Goal: Information Seeking & Learning: Learn about a topic

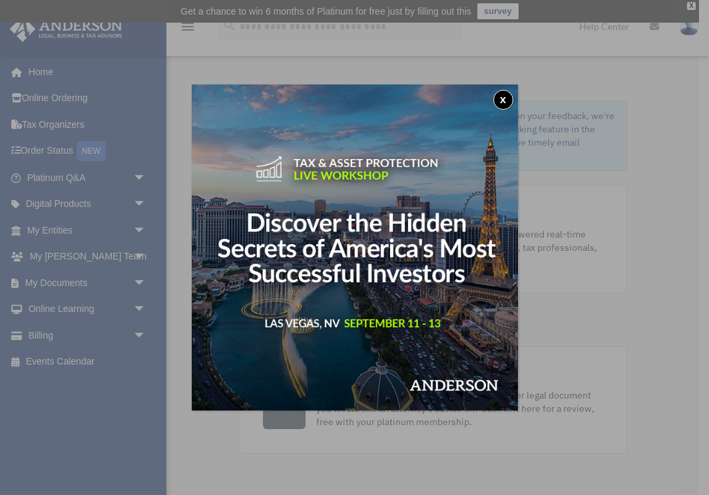
click at [501, 98] on button "x" at bounding box center [503, 100] width 20 height 20
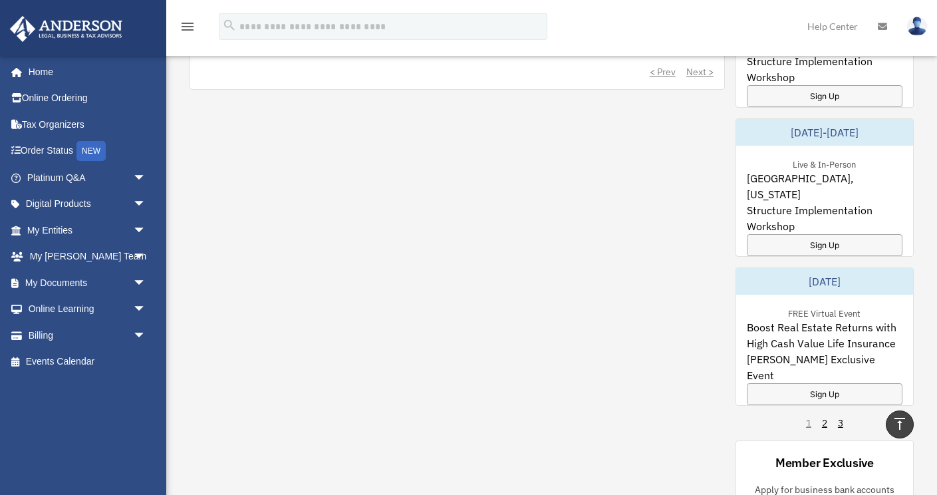
scroll to position [778, 0]
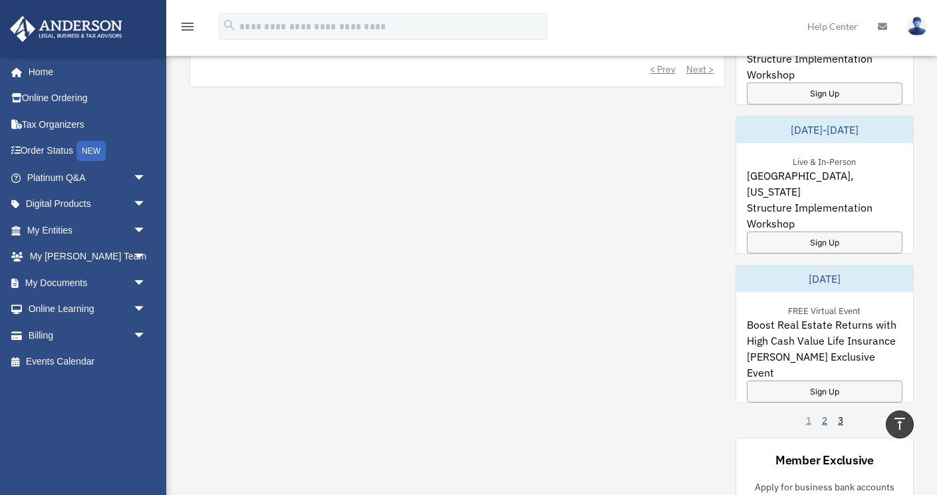
click at [708, 424] on link "2" at bounding box center [824, 420] width 5 height 13
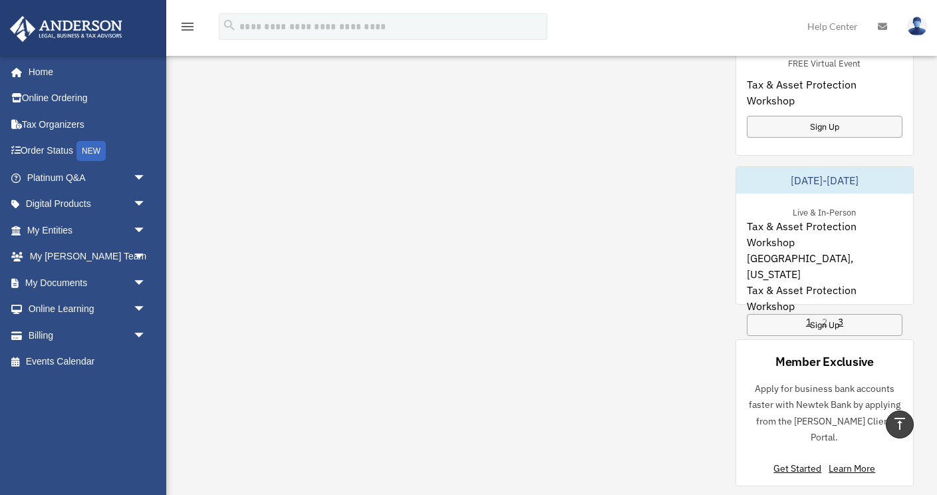
scroll to position [855, 0]
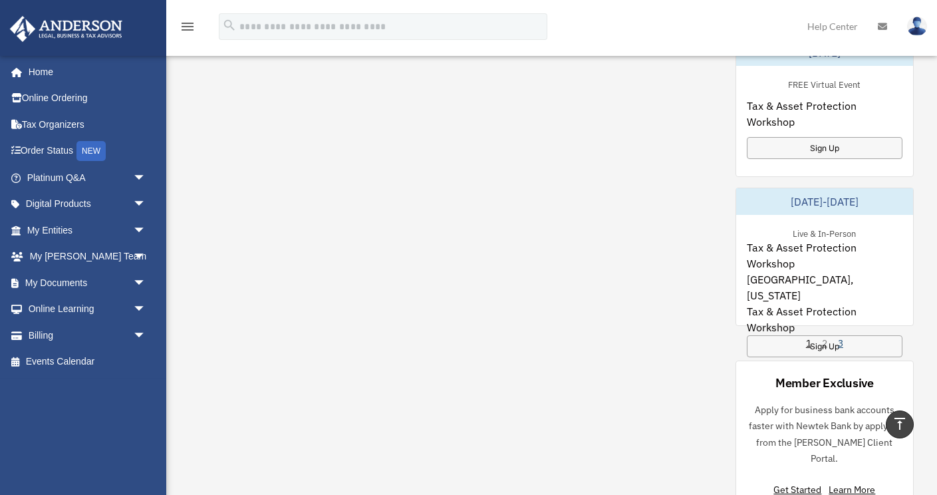
click at [708, 347] on link "3" at bounding box center [840, 343] width 5 height 13
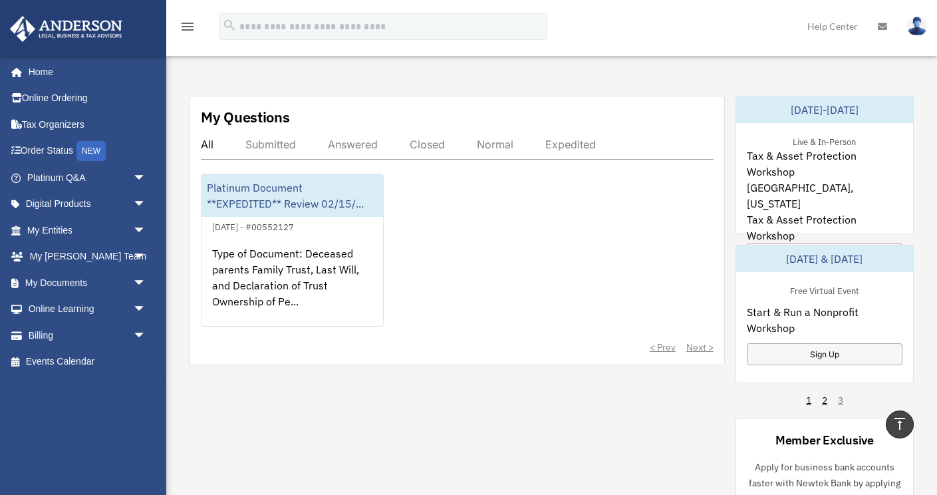
scroll to position [519, 0]
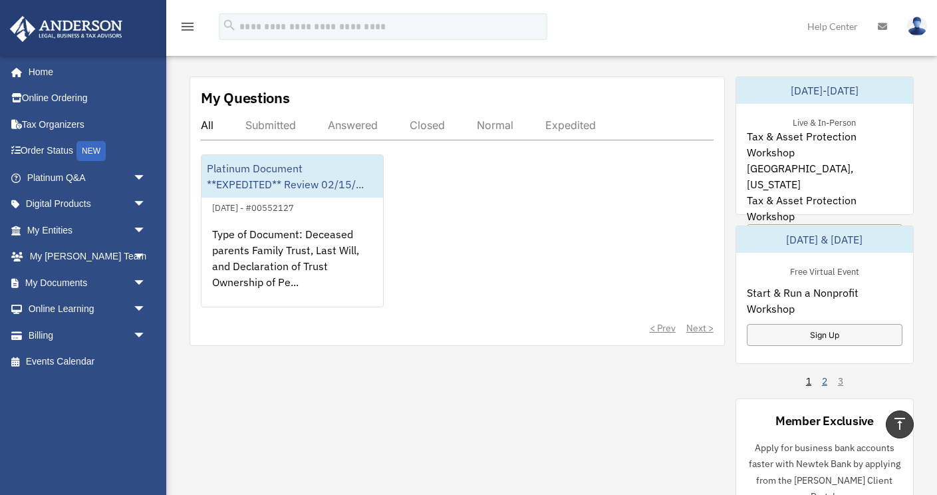
click at [708, 381] on link "2" at bounding box center [824, 381] width 5 height 13
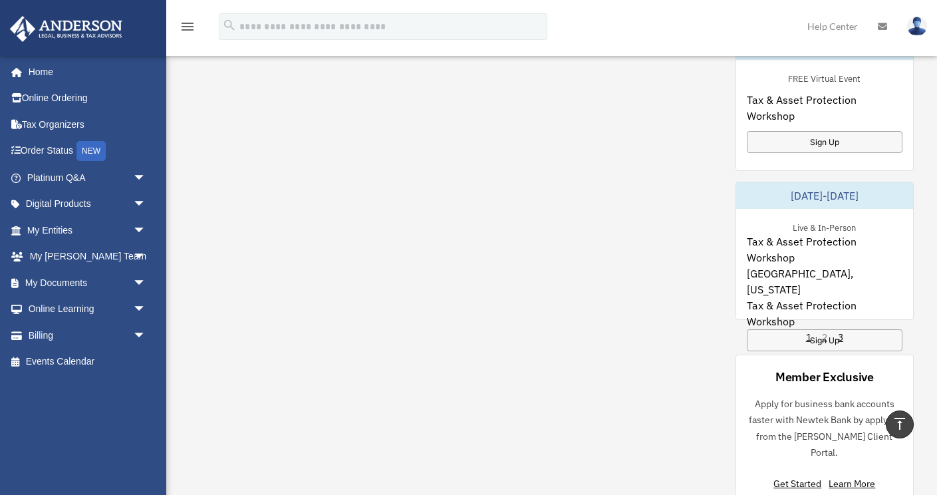
scroll to position [870, 0]
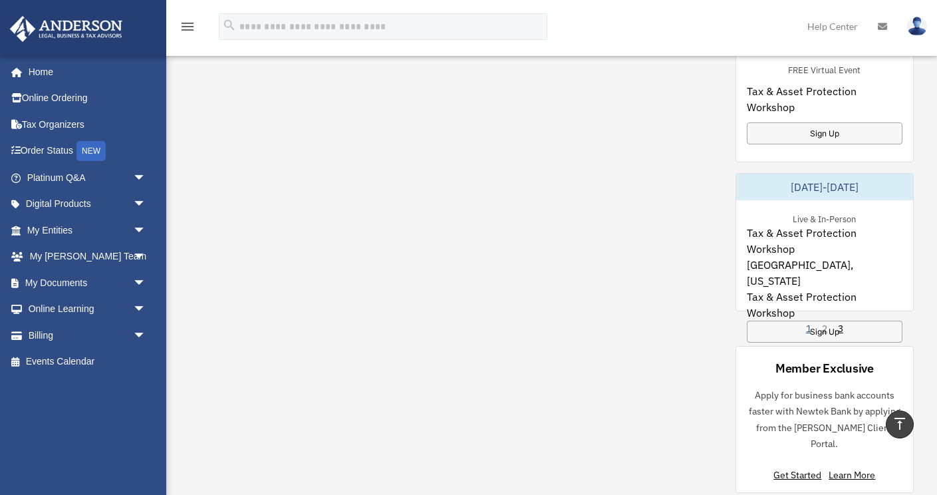
click at [708, 327] on link "1" at bounding box center [808, 328] width 5 height 13
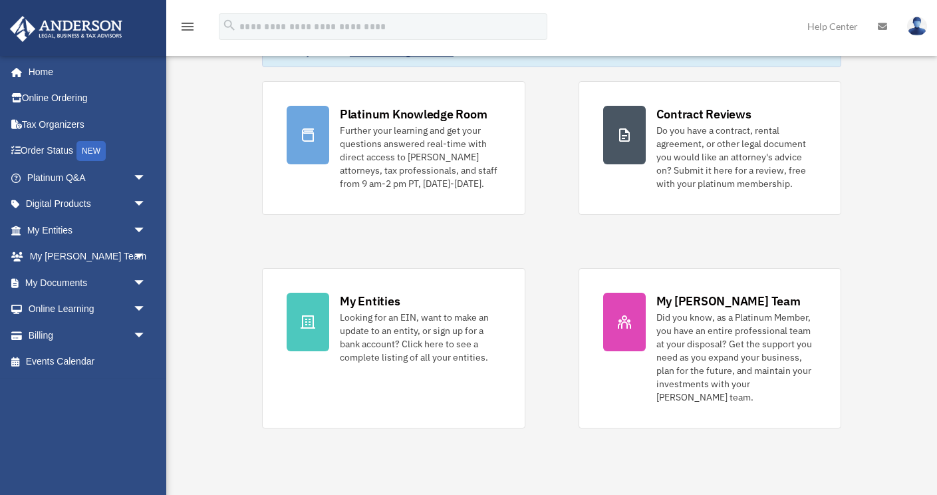
scroll to position [91, 0]
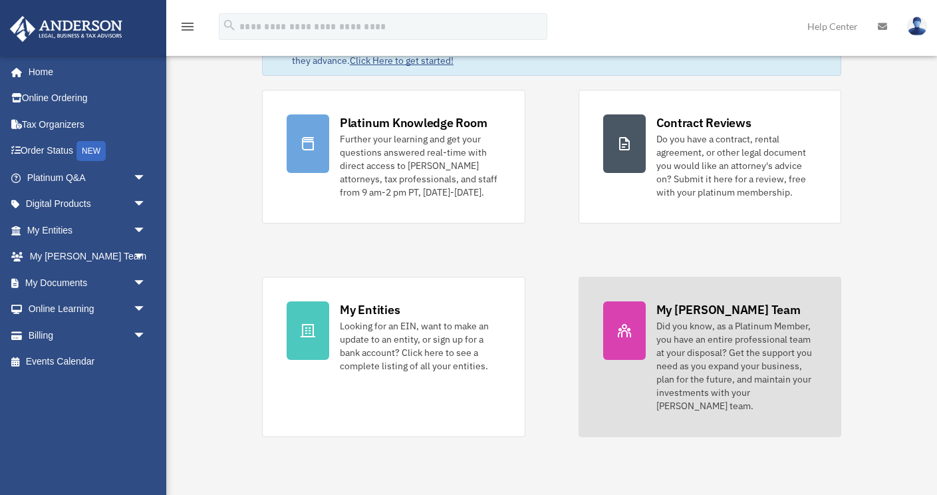
click at [708, 333] on div "Did you know, as a Platinum Member, you have an entire professional team at you…" at bounding box center [737, 365] width 161 height 93
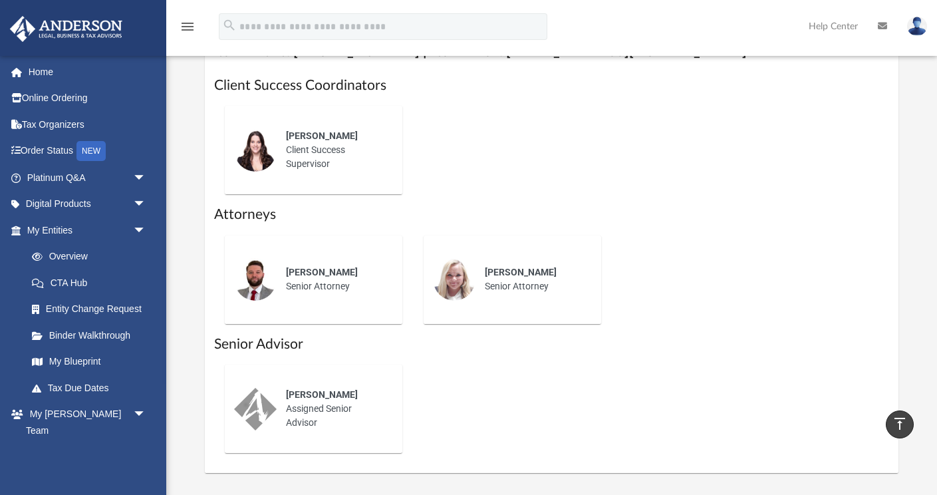
scroll to position [584, 0]
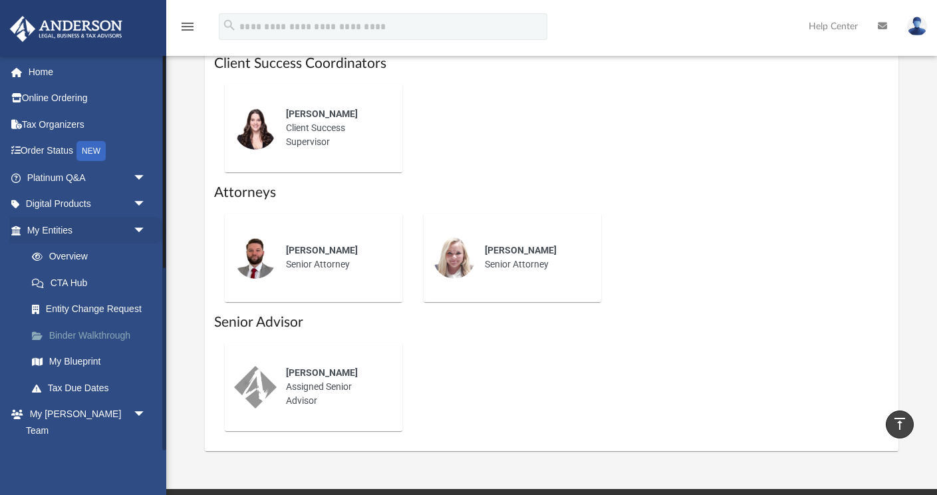
click at [89, 334] on link "Binder Walkthrough" at bounding box center [93, 335] width 148 height 27
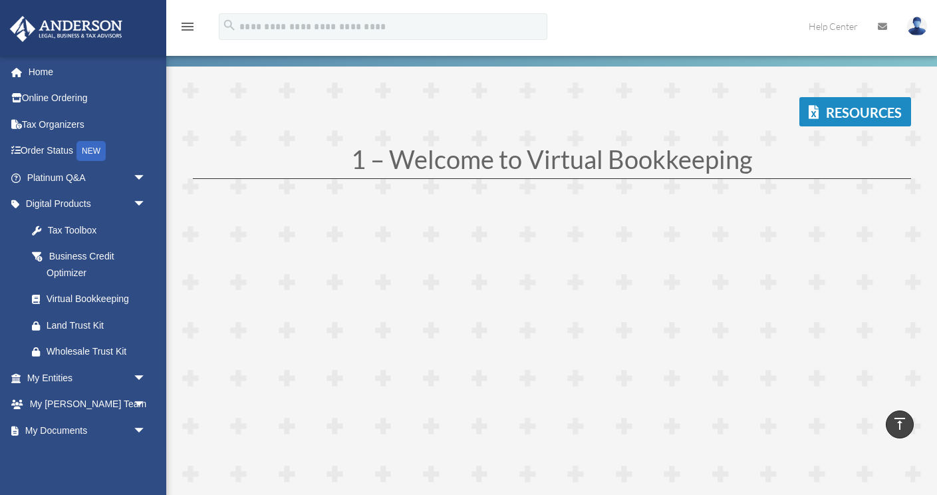
scroll to position [102, 0]
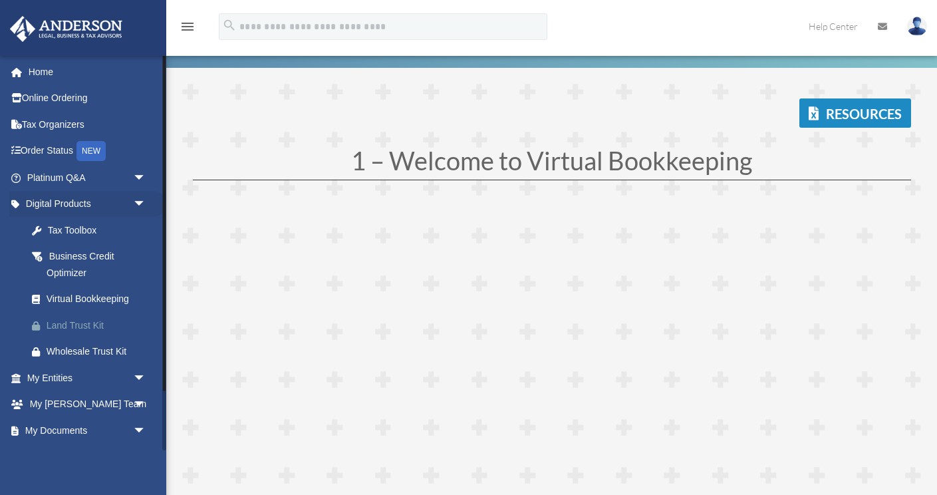
click at [98, 321] on div "Land Trust Kit" at bounding box center [98, 325] width 103 height 17
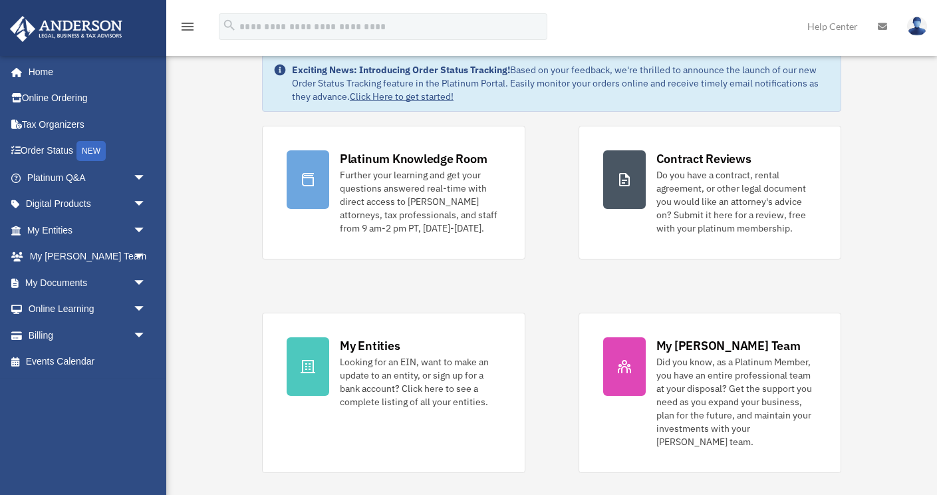
scroll to position [59, 0]
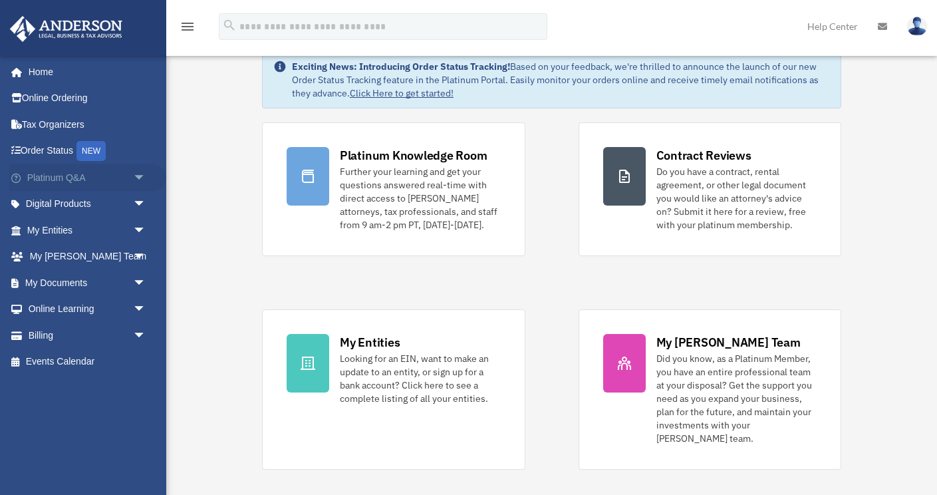
click at [140, 176] on span "arrow_drop_down" at bounding box center [146, 177] width 27 height 27
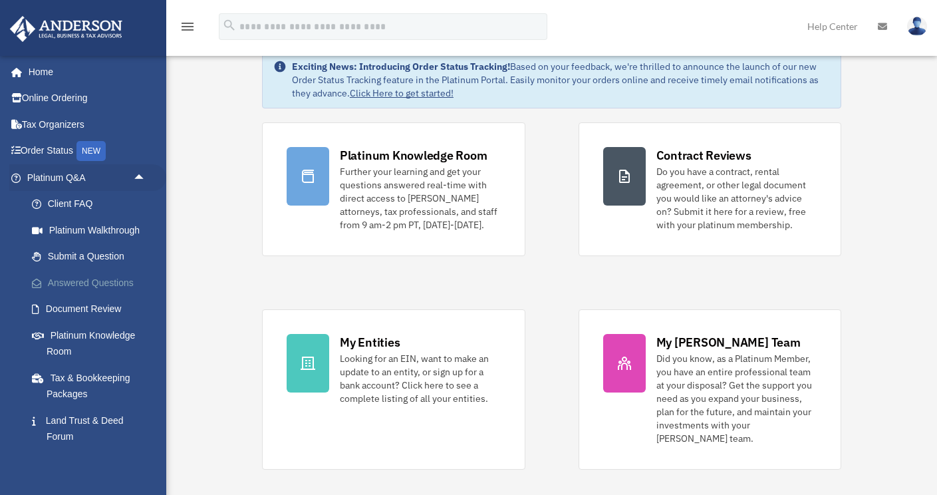
click at [100, 278] on link "Answered Questions" at bounding box center [93, 282] width 148 height 27
